Goal: Information Seeking & Learning: Stay updated

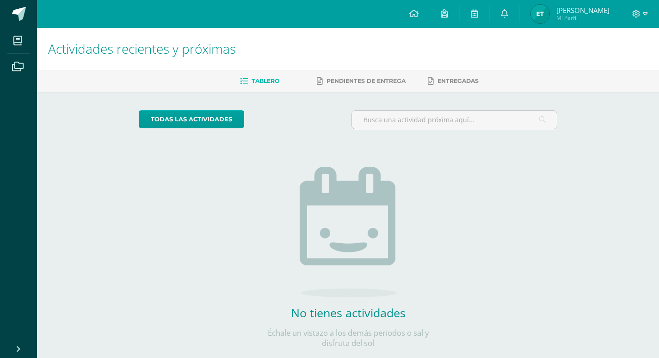
click at [180, 129] on div "todas las Actividades" at bounding box center [224, 123] width 178 height 26
click at [610, 18] on span "Mi Perfil" at bounding box center [583, 18] width 53 height 8
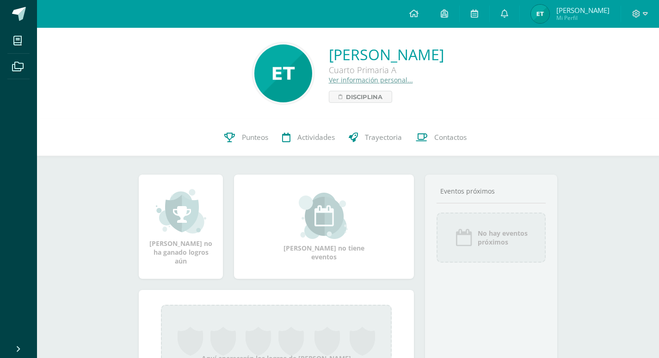
click at [556, 15] on span "Ema Alessandra Mi Perfil" at bounding box center [570, 14] width 82 height 19
click at [543, 10] on img at bounding box center [540, 14] width 19 height 19
click at [540, 1] on link "Ema Alessandra Mi Perfil" at bounding box center [570, 14] width 101 height 28
click at [444, 56] on link "Ema Alessandra Tintí Medrano" at bounding box center [386, 54] width 115 height 20
click at [372, 40] on div "Ema Alessandra Tintí Medrano Cuarto Primaria A Ver información personal... Disc…" at bounding box center [348, 73] width 622 height 91
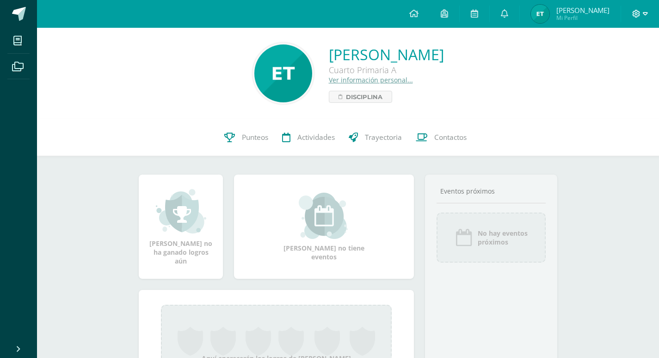
click at [638, 12] on icon at bounding box center [637, 14] width 8 height 8
click at [644, 17] on icon at bounding box center [645, 14] width 5 height 8
drag, startPoint x: 657, startPoint y: 0, endPoint x: 389, endPoint y: 87, distance: 281.4
click at [389, 87] on div "Ema Alessandra Tintí Medrano Cuarto Primaria A Ver información personal... Disc…" at bounding box center [386, 73] width 115 height 58
click at [17, 342] on span at bounding box center [18, 347] width 7 height 12
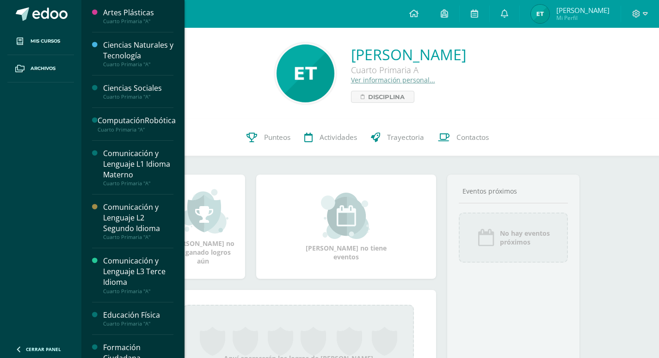
click at [76, 32] on li "Mis cursos" at bounding box center [40, 41] width 81 height 27
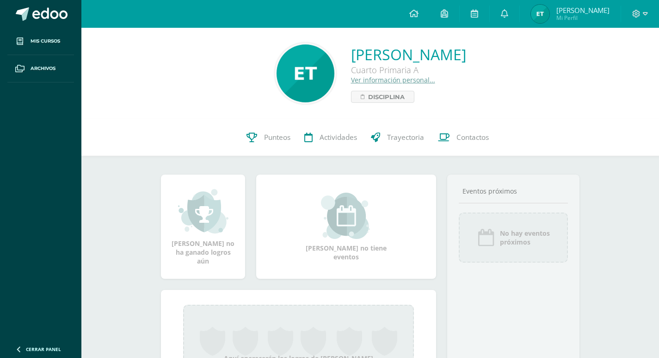
click at [423, 89] on div "Ema Alessandra Tintí Medrano Cuarto Primaria A Ver información personal... Disc…" at bounding box center [408, 73] width 115 height 58
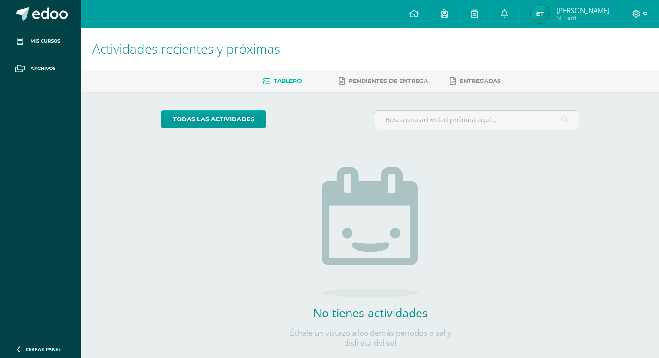
click at [645, 14] on icon at bounding box center [645, 14] width 5 height 8
click at [627, 64] on span "Cerrar sesión" at bounding box center [617, 63] width 42 height 9
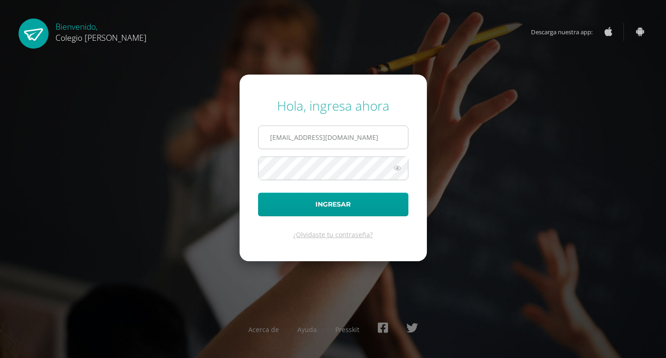
click at [383, 133] on input "[EMAIL_ADDRESS][DOMAIN_NAME]" at bounding box center [333, 137] width 149 height 23
type input "[EMAIL_ADDRESS][DOMAIN_NAME]"
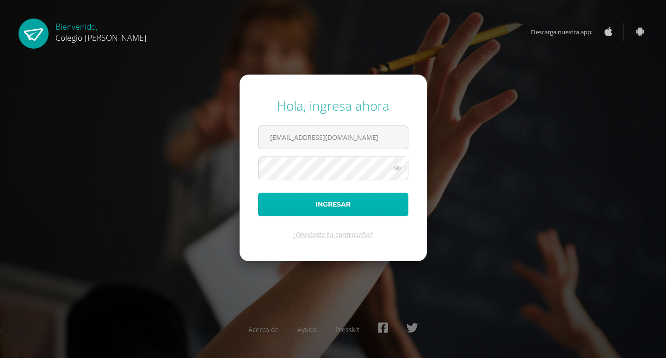
click at [346, 207] on button "Ingresar" at bounding box center [333, 204] width 150 height 24
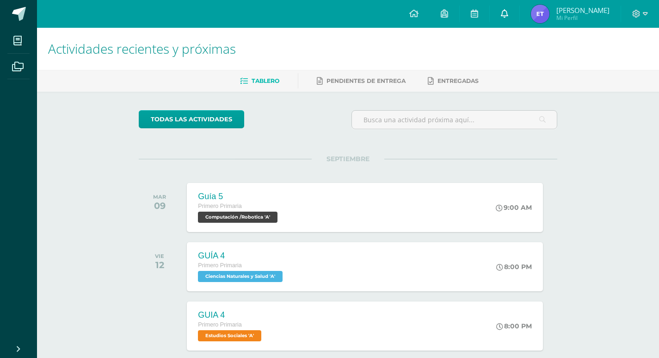
click at [509, 11] on icon at bounding box center [504, 13] width 7 height 8
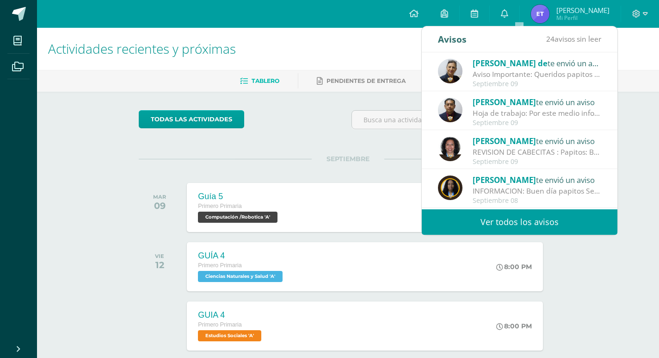
click at [500, 58] on span "[PERSON_NAME] de" at bounding box center [510, 63] width 75 height 11
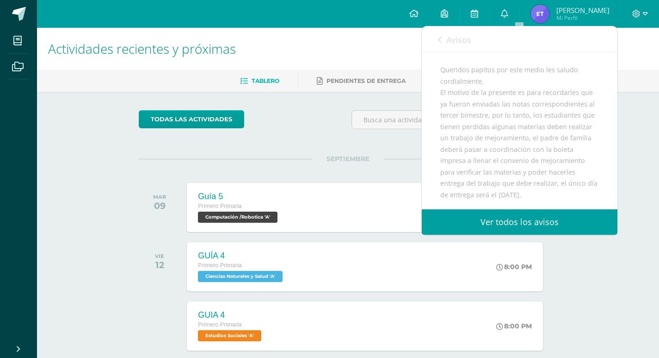
scroll to position [93, 0]
click at [539, 217] on link "Ver todos los avisos" at bounding box center [520, 221] width 196 height 25
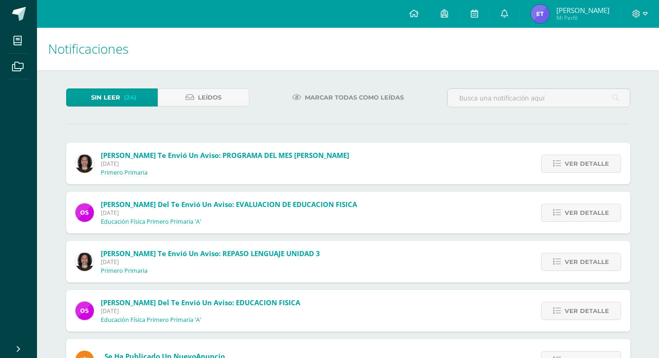
click at [185, 223] on p "Educación Física Primero Primaria 'A'" at bounding box center [151, 221] width 100 height 7
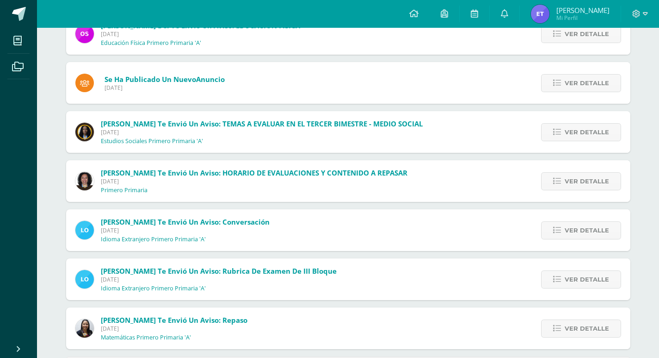
scroll to position [278, 0]
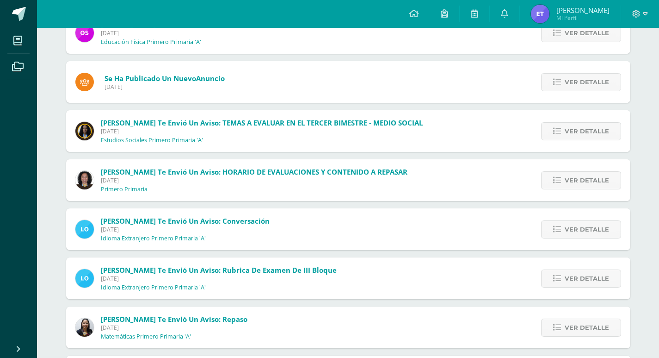
click at [121, 326] on span "Domingo 27 de Julio de 2025" at bounding box center [174, 327] width 147 height 8
click at [582, 12] on span "Evan Adrián" at bounding box center [583, 10] width 53 height 9
click at [512, 9] on link at bounding box center [505, 14] width 30 height 28
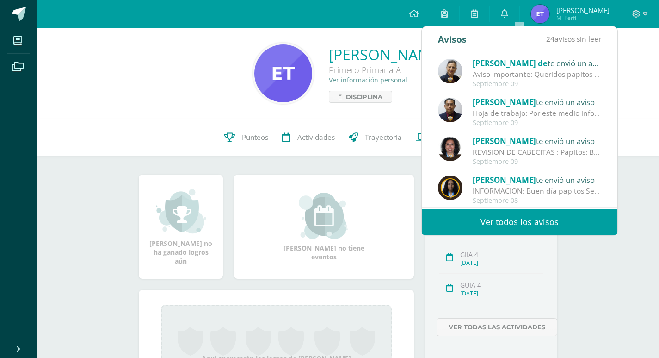
drag, startPoint x: 498, startPoint y: 124, endPoint x: 469, endPoint y: 176, distance: 59.5
click at [485, 154] on div "[PERSON_NAME] de te envió un aviso Aviso Importante: Queridos papitos por este …" at bounding box center [520, 130] width 196 height 157
click at [633, 144] on div "0 [PERSON_NAME] COS01034 Punteos Actividades Trayectoria Contactos" at bounding box center [348, 137] width 622 height 37
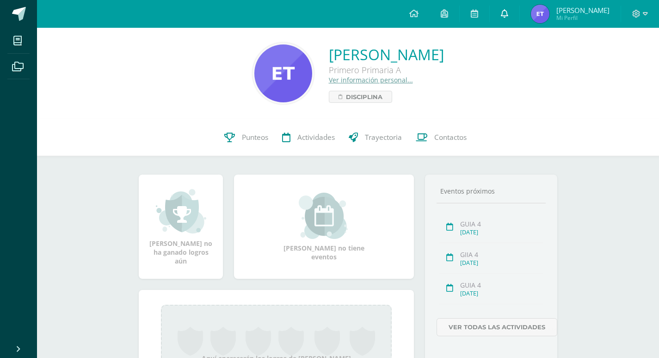
click at [520, 18] on link at bounding box center [505, 14] width 30 height 28
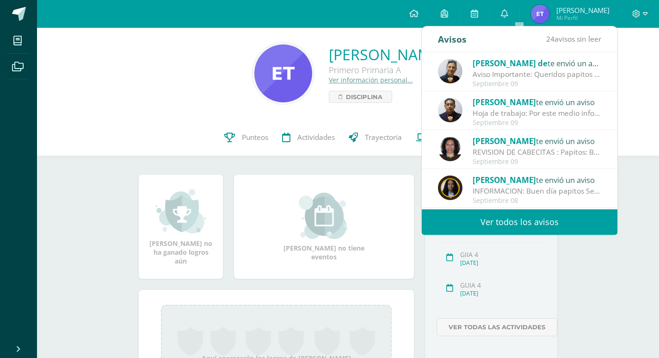
click at [515, 109] on div "Hoja de trabajo: Por este medio informo que el día [PERSON_NAME][DATE] se adjun…" at bounding box center [537, 113] width 129 height 11
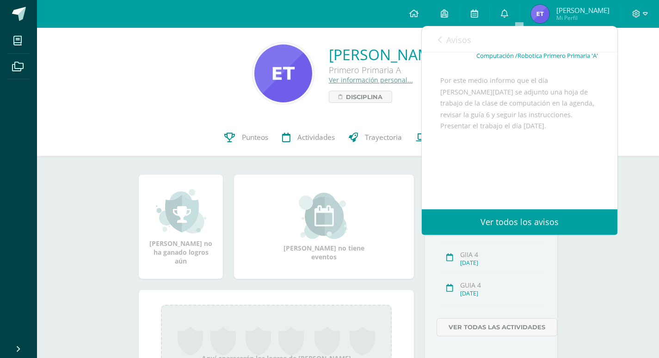
scroll to position [73, 0]
click at [606, 57] on div "[PERSON_NAME] te envió un aviso: Hoja de trabajo [DATE] Computación /Robotica P…" at bounding box center [520, 100] width 196 height 217
click at [528, 42] on div "Avisos 24 avisos sin leer Avisos" at bounding box center [520, 39] width 196 height 26
click at [520, 17] on link at bounding box center [505, 14] width 30 height 28
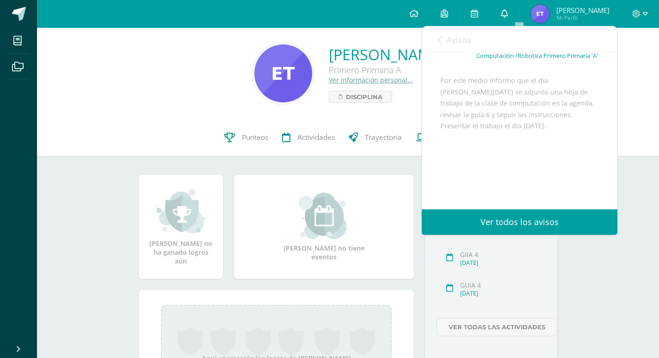
click at [509, 15] on icon at bounding box center [504, 13] width 7 height 8
click at [441, 36] on link "Avisos" at bounding box center [454, 39] width 33 height 26
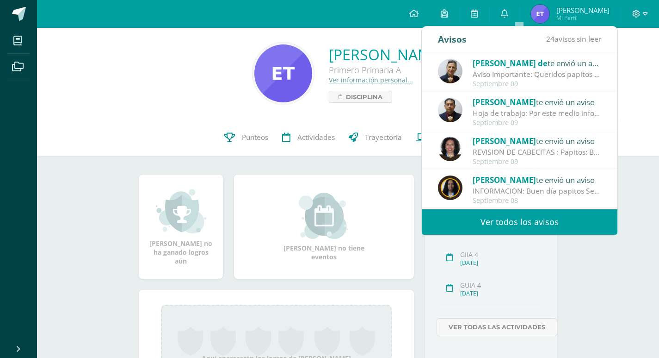
click at [473, 156] on div "REVISION DE CABECITAS : Papitos: Buenos días. No olviden revisar regularmente l…" at bounding box center [537, 152] width 129 height 11
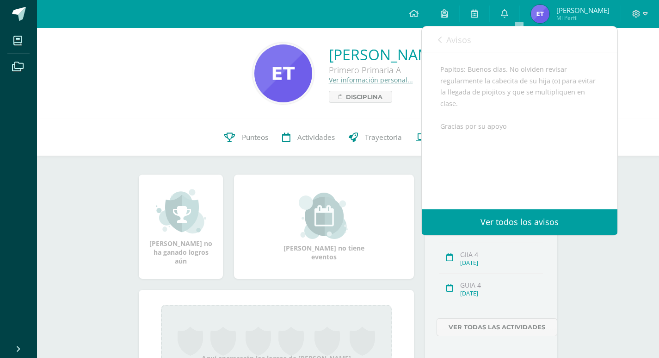
click at [440, 40] on icon at bounding box center [440, 39] width 4 height 7
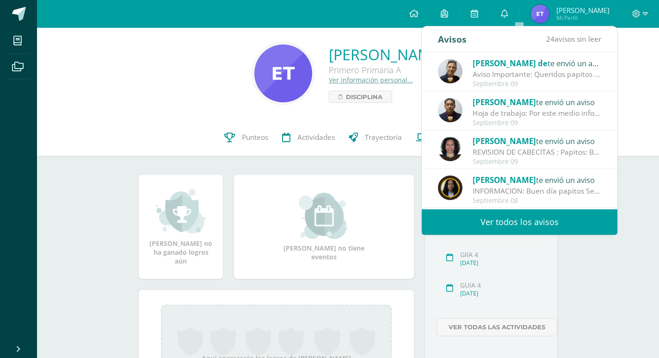
click at [455, 197] on img at bounding box center [450, 187] width 25 height 25
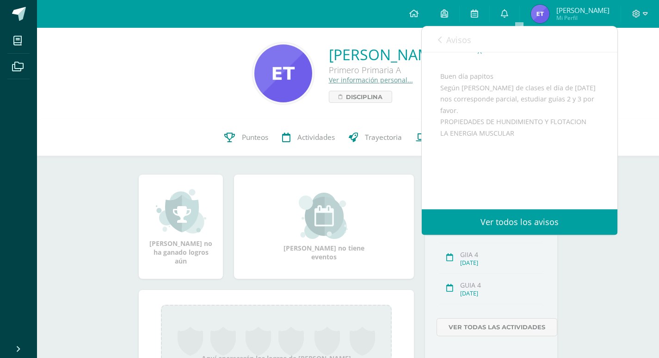
click at [440, 43] on icon at bounding box center [440, 39] width 4 height 7
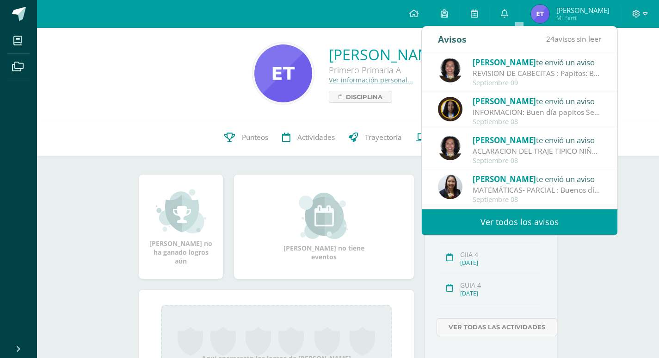
scroll to position [93, 0]
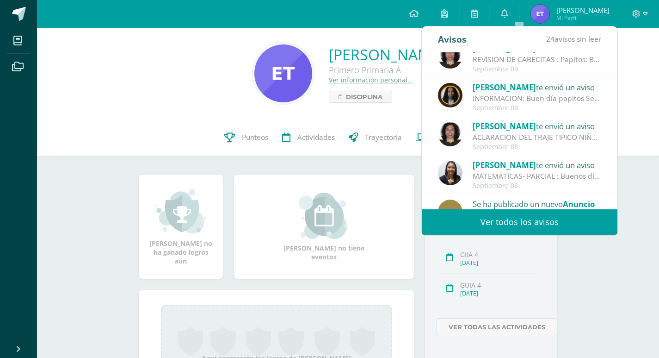
click at [506, 129] on span "[PERSON_NAME]" at bounding box center [504, 126] width 63 height 11
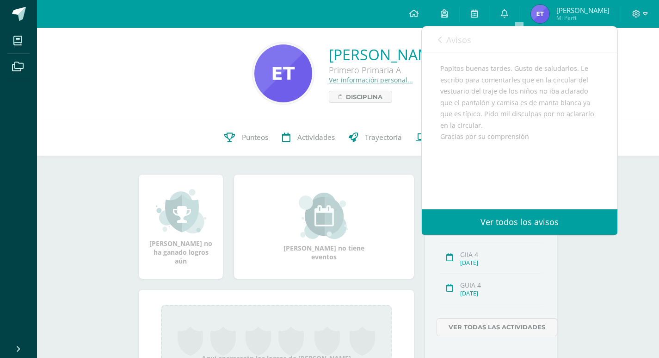
click at [436, 38] on div "Avisos 24 avisos sin leer Avisos" at bounding box center [520, 39] width 196 height 26
click at [441, 42] on icon at bounding box center [440, 39] width 4 height 7
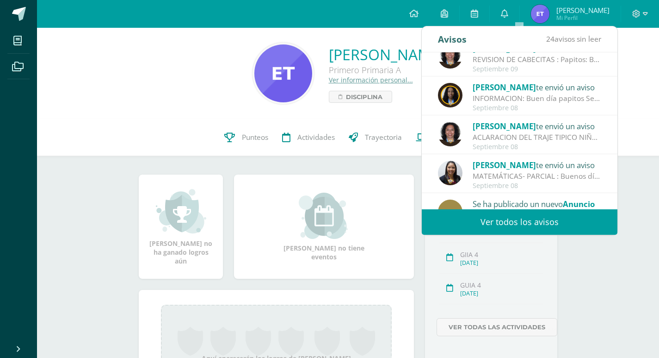
click at [439, 166] on div "[PERSON_NAME] te envió un aviso MATEMÁTICAS- PARCIAL : Buenos días estimados pa…" at bounding box center [519, 174] width 163 height 31
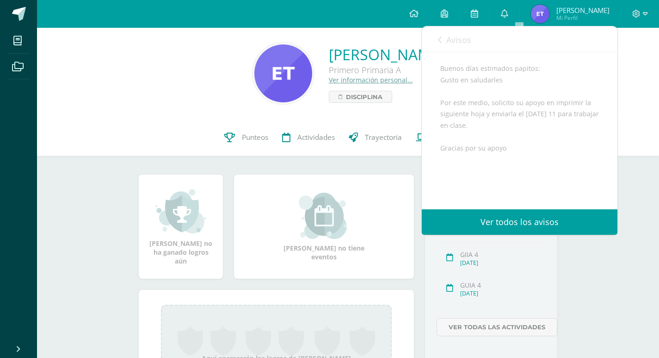
click at [438, 39] on icon at bounding box center [440, 39] width 4 height 7
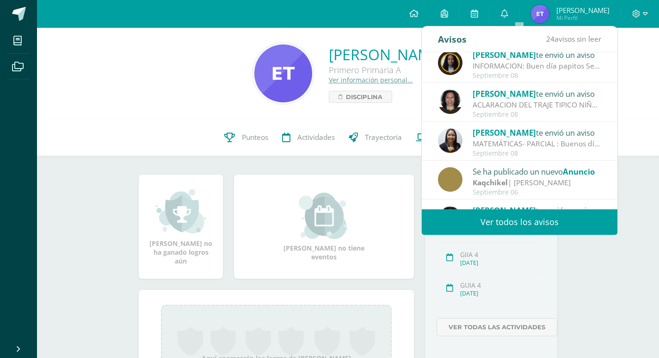
scroll to position [139, 0]
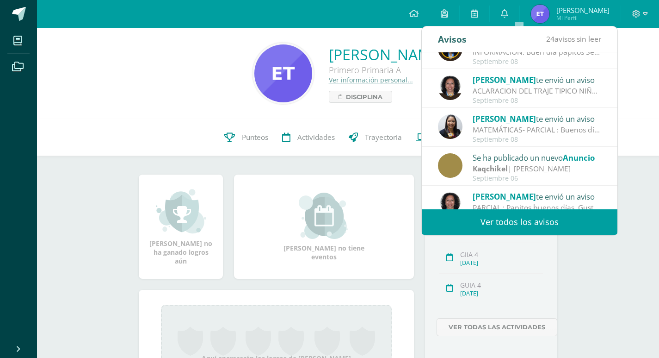
click at [518, 171] on div "Kaqchikel | [PERSON_NAME]" at bounding box center [537, 168] width 129 height 11
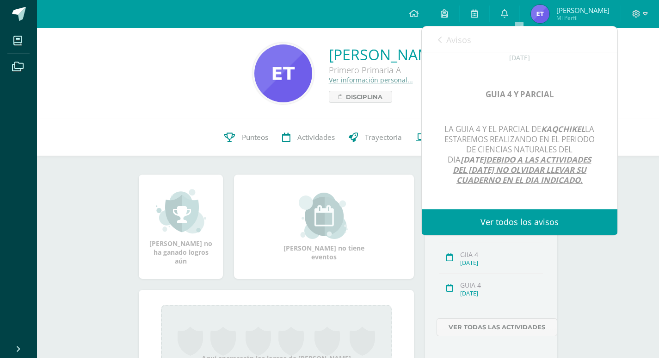
scroll to position [119, 0]
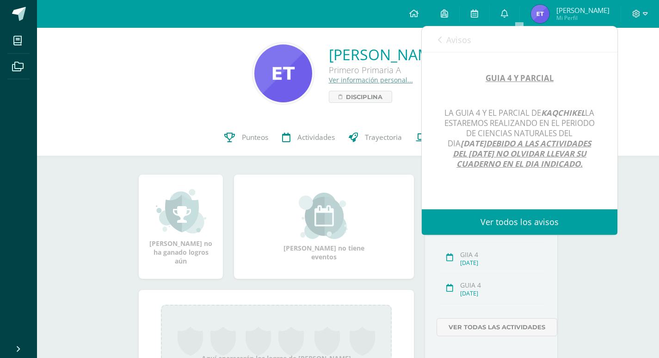
click at [441, 43] on icon at bounding box center [440, 39] width 4 height 7
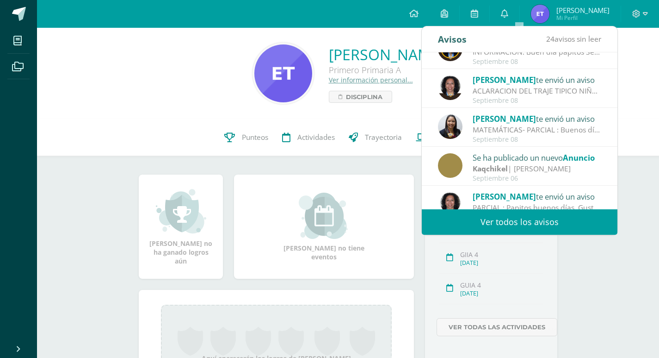
scroll to position [154, 0]
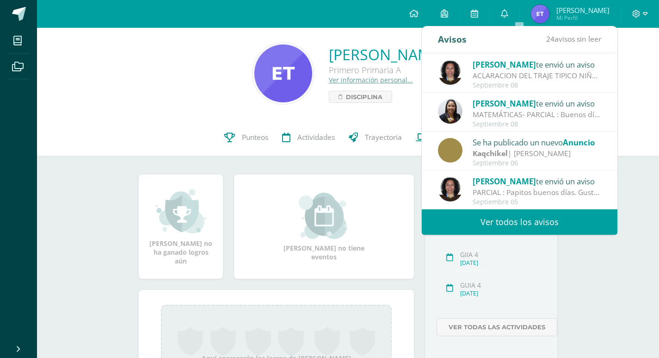
click at [533, 189] on div "PARCIAL : Papitos buenos días. Gusto de saludarlos. Les comento que el día [DAT…" at bounding box center [537, 192] width 129 height 11
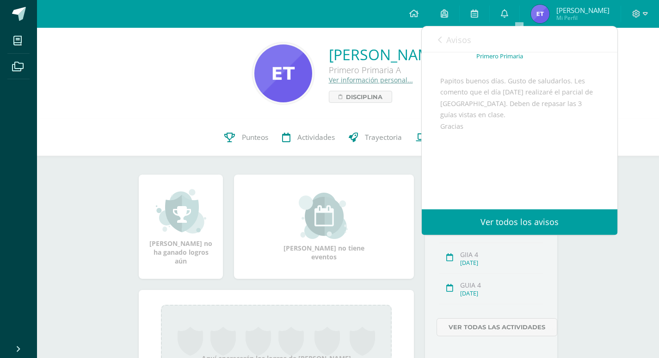
click at [438, 37] on icon at bounding box center [440, 39] width 4 height 7
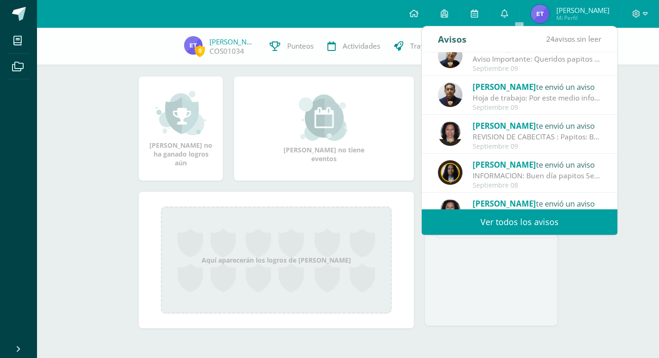
scroll to position [0, 0]
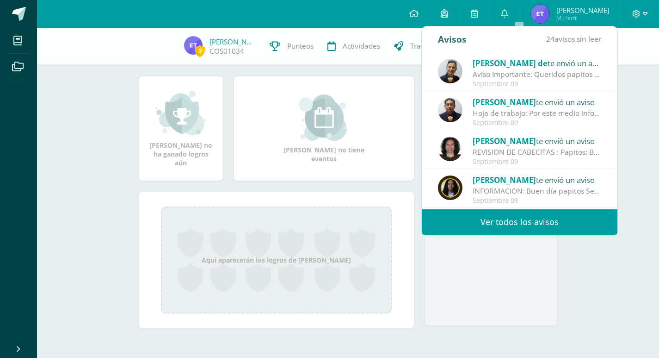
click at [498, 49] on div "Avisos 24 avisos sin leer Avisos" at bounding box center [520, 39] width 196 height 26
click at [509, 17] on icon at bounding box center [504, 13] width 7 height 8
click at [509, 12] on icon at bounding box center [504, 13] width 7 height 8
drag, startPoint x: 596, startPoint y: 243, endPoint x: 594, endPoint y: 248, distance: 5.0
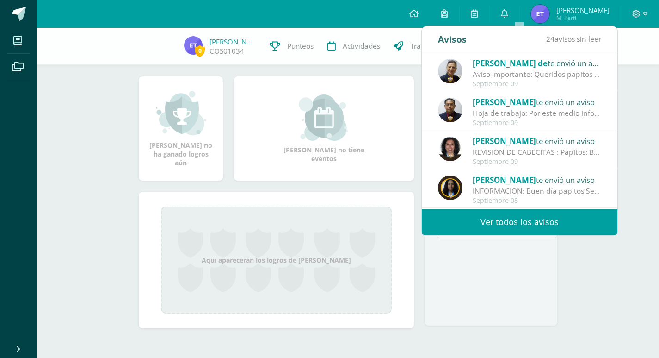
click at [594, 248] on div "[PERSON_NAME] Primero Primaria A Ver información personal... Disciplina 0 [PERS…" at bounding box center [348, 145] width 622 height 424
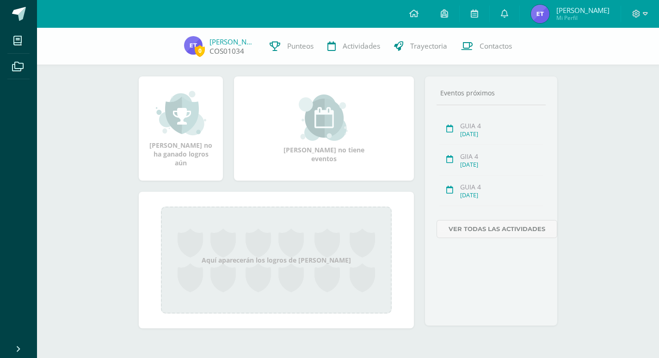
click at [212, 48] on span "0 [PERSON_NAME] COS01034" at bounding box center [220, 46] width 86 height 21
click at [203, 47] on span "0" at bounding box center [200, 51] width 10 height 12
click at [200, 43] on img at bounding box center [193, 45] width 19 height 19
click at [205, 40] on span "0 [PERSON_NAME] COS01034" at bounding box center [220, 46] width 86 height 21
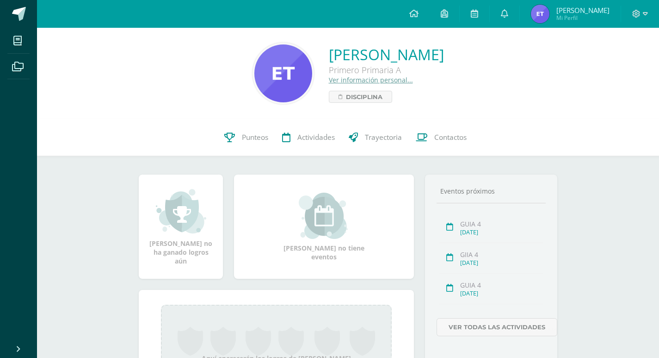
click at [550, 19] on img at bounding box center [540, 14] width 19 height 19
